Goal: Navigation & Orientation: Understand site structure

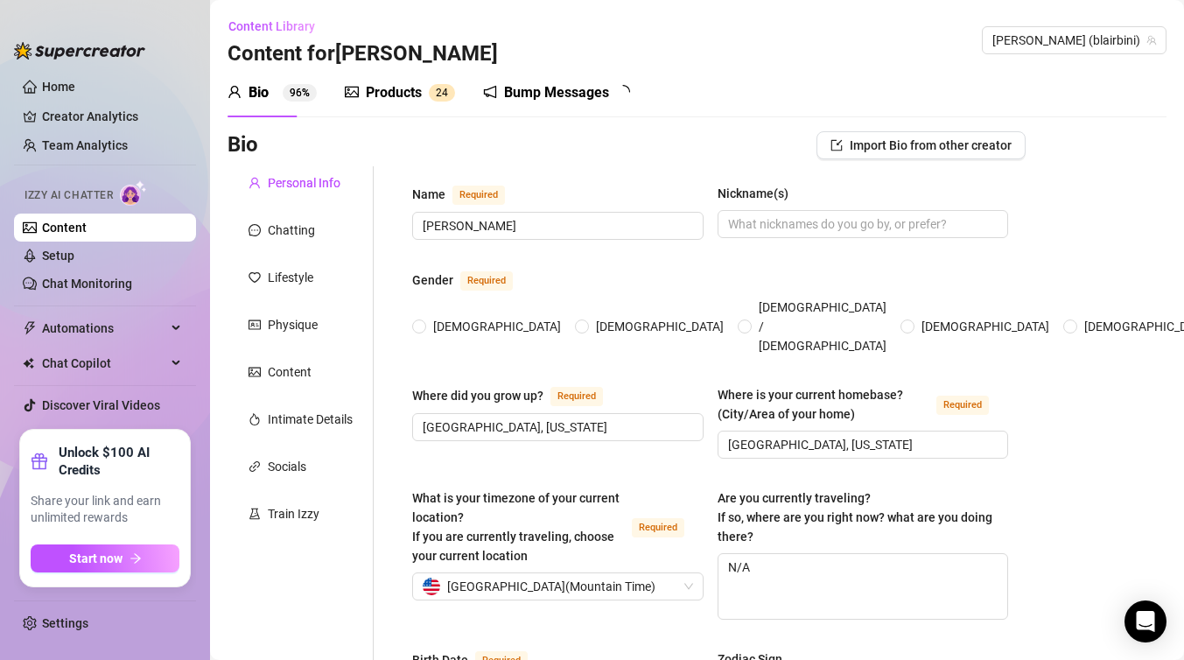
radio input "true"
type input "[DATE]"
click at [74, 248] on link "Setup" at bounding box center [58, 255] width 32 height 14
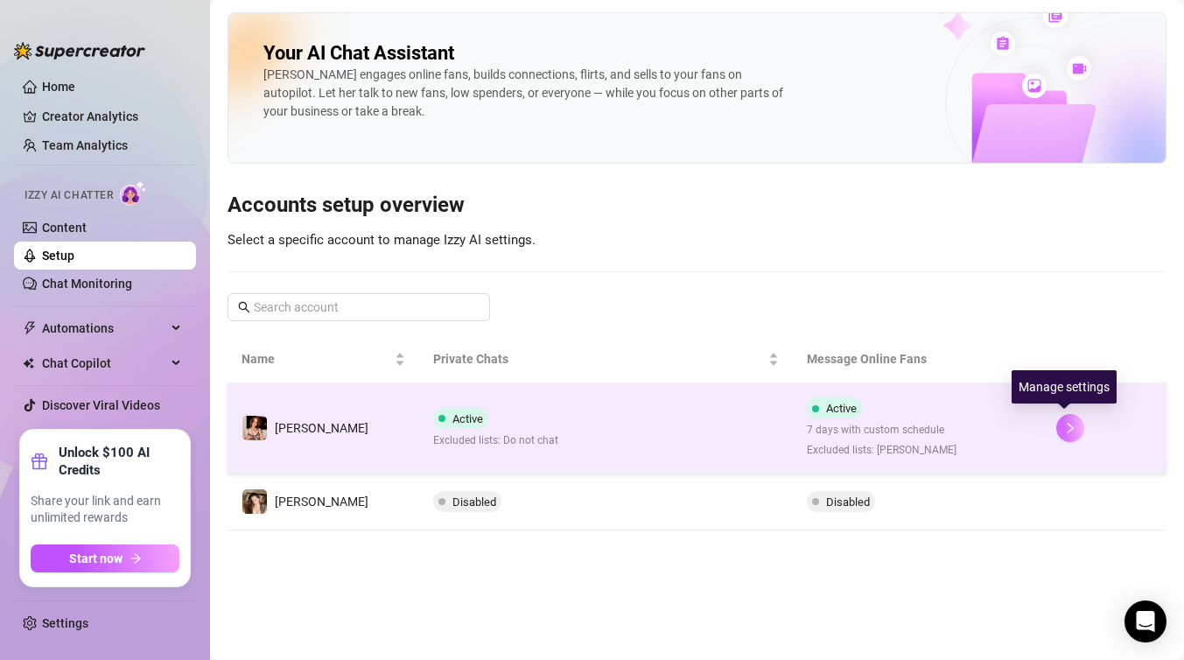
click at [1066, 425] on icon "right" at bounding box center [1069, 428] width 6 height 10
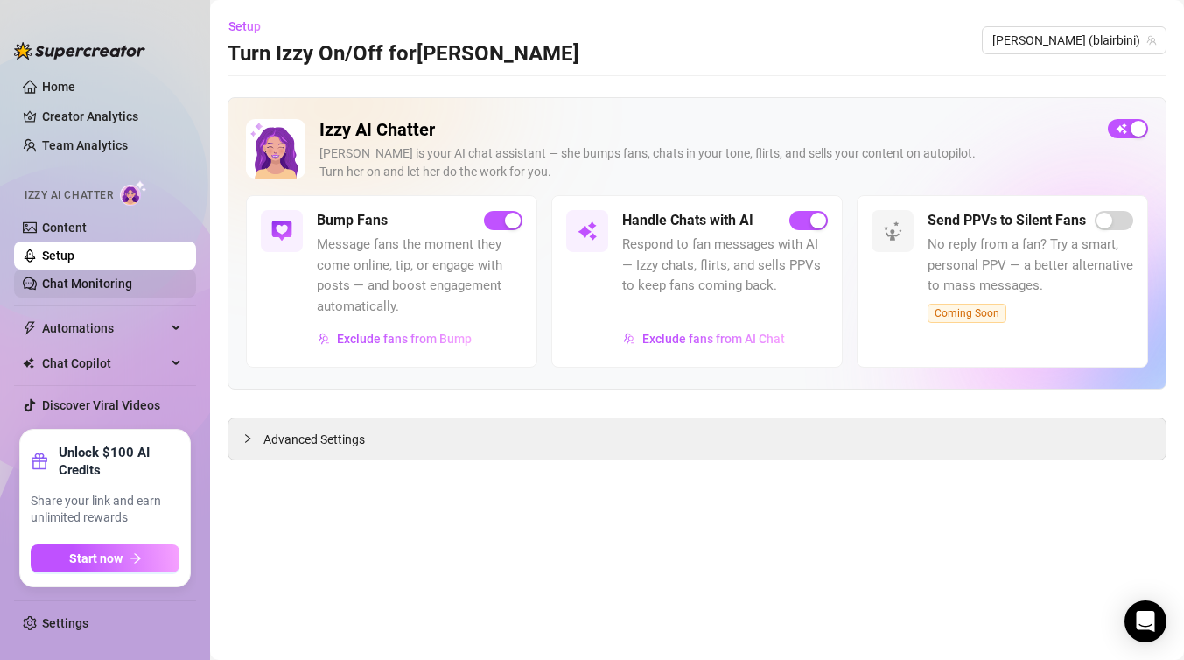
click at [101, 285] on link "Chat Monitoring" at bounding box center [87, 283] width 90 height 14
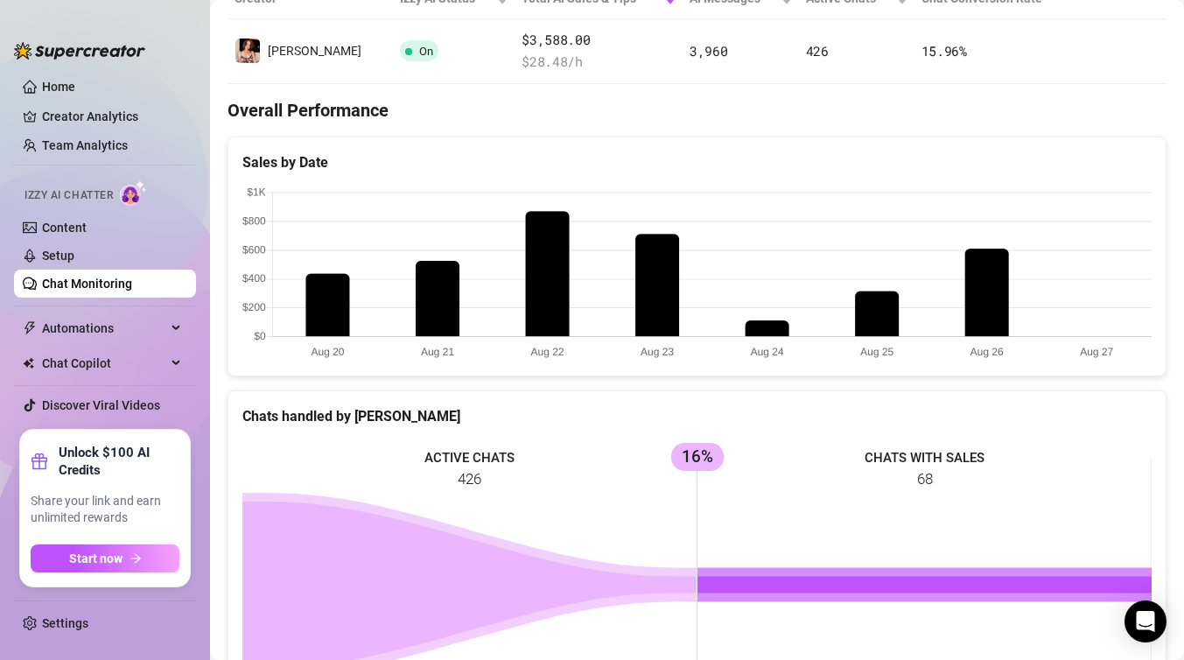
scroll to position [586, 0]
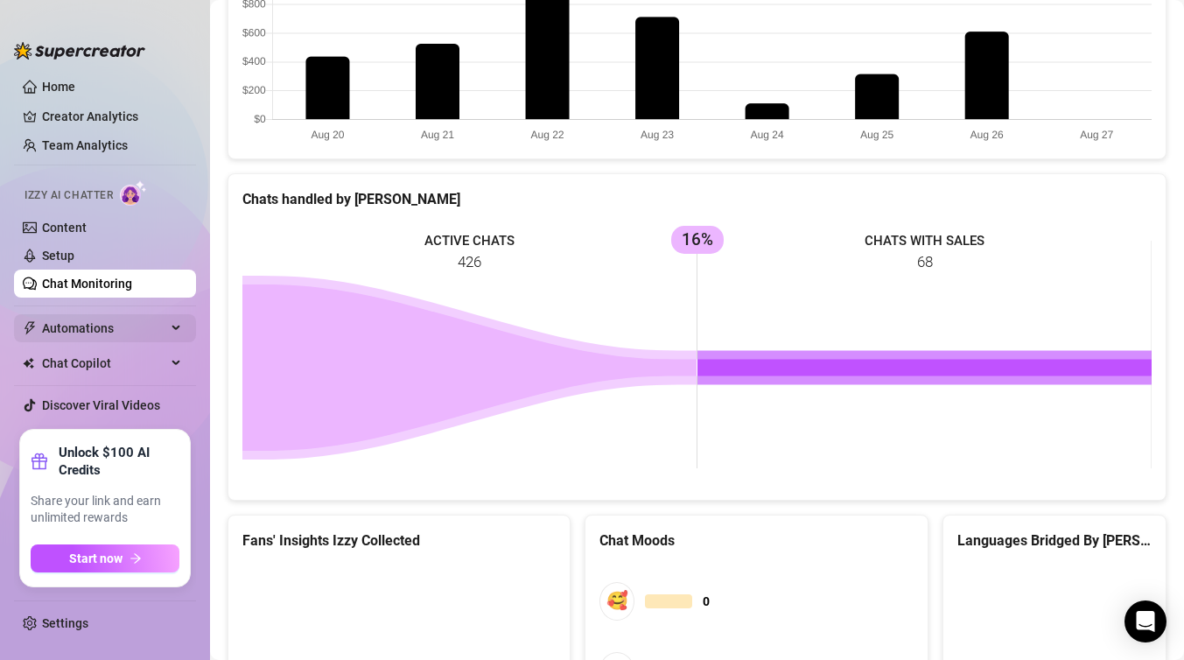
click at [101, 337] on span "Automations" at bounding box center [104, 328] width 124 height 28
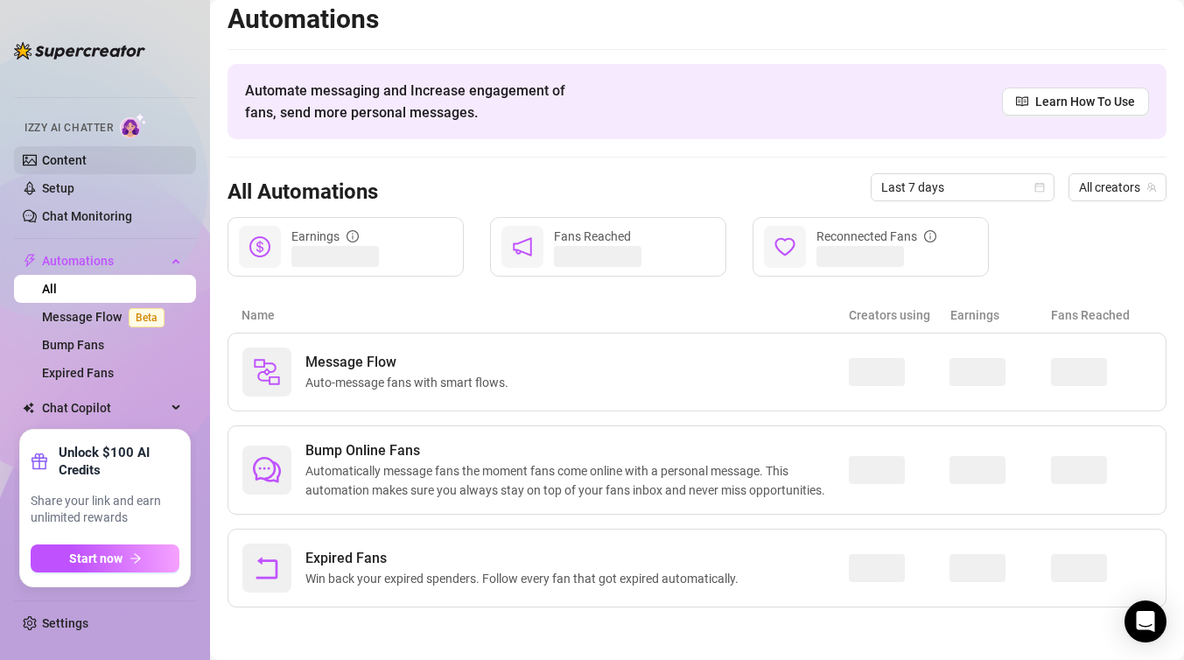
click at [87, 154] on link "Content" at bounding box center [64, 160] width 45 height 14
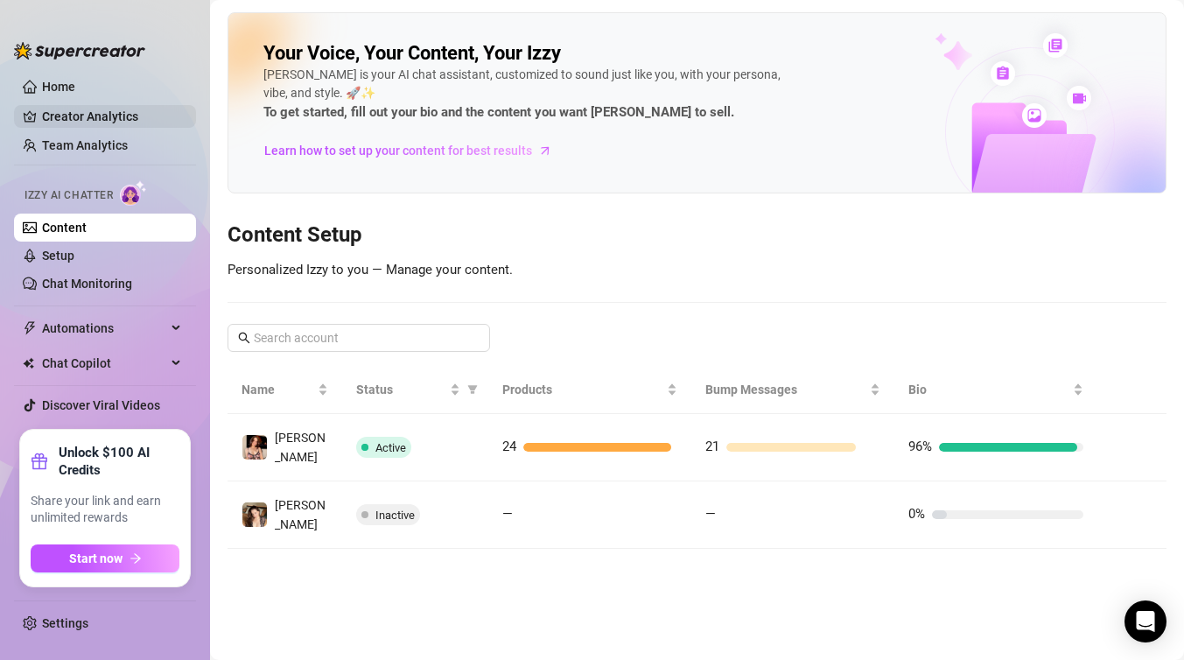
click at [129, 117] on link "Creator Analytics" at bounding box center [112, 116] width 140 height 28
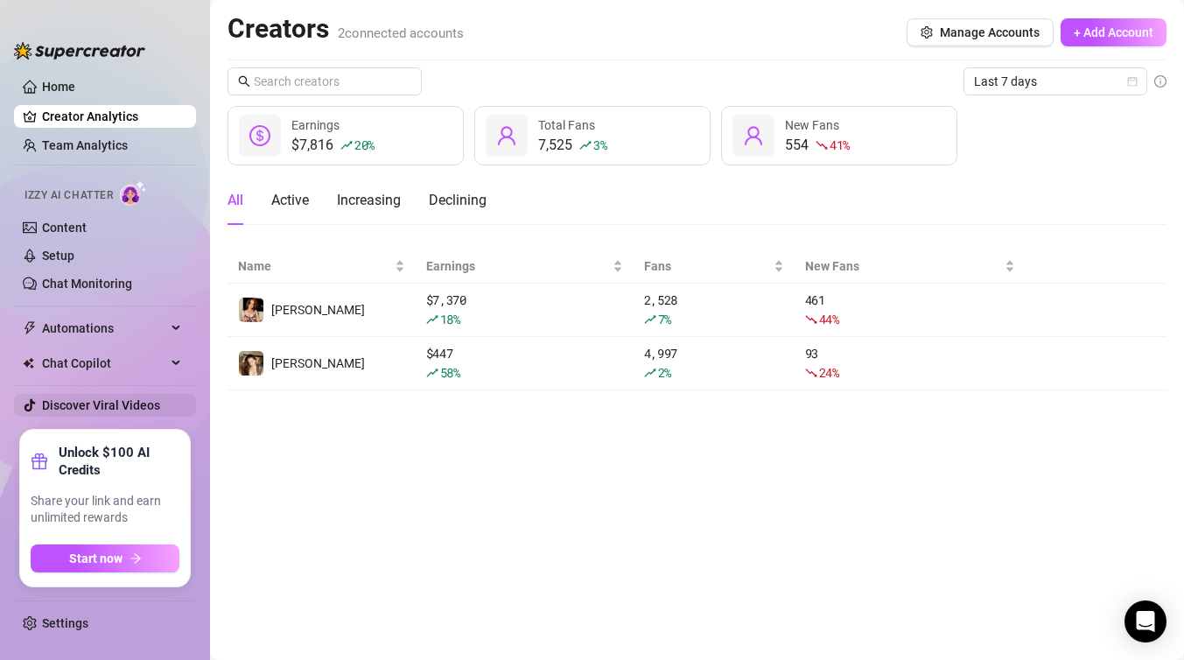
click at [112, 404] on link "Discover Viral Videos" at bounding box center [101, 405] width 118 height 14
